Goal: Find contact information: Find contact information

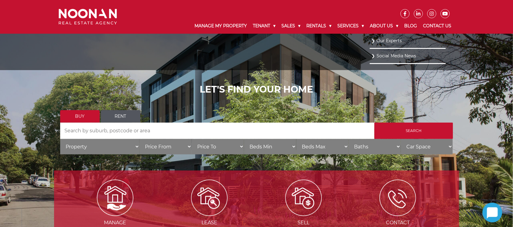
click at [392, 40] on link "Our Experts" at bounding box center [408, 41] width 73 height 8
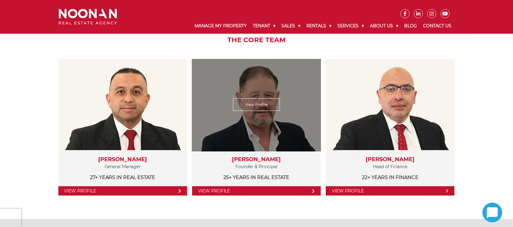
scroll to position [114, 0]
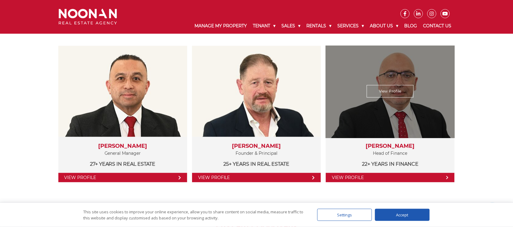
drag, startPoint x: 502, startPoint y: 82, endPoint x: 402, endPoint y: 50, distance: 104.9
click at [502, 81] on div "The Core Team View Profile Martin Reyes General Manager 27+ years in Real Estat…" at bounding box center [256, 107] width 513 height 199
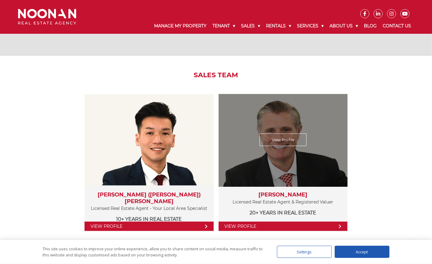
scroll to position [646, 0]
